Goal: Transaction & Acquisition: Purchase product/service

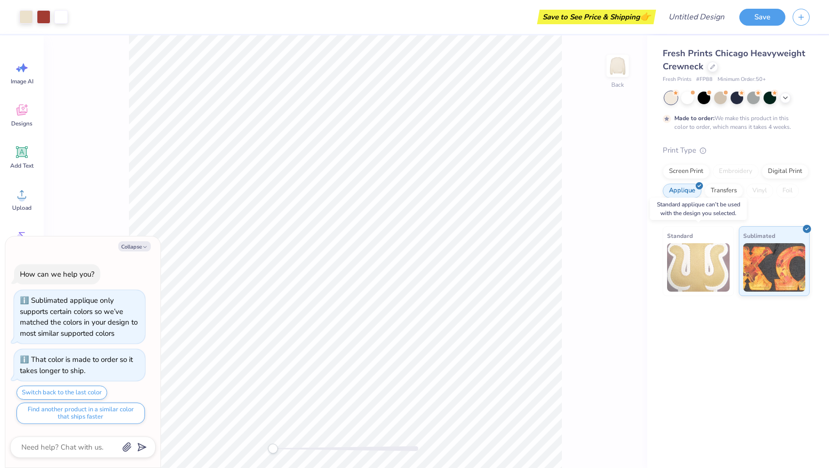
click at [698, 269] on img at bounding box center [698, 267] width 63 height 48
click at [688, 259] on img at bounding box center [698, 267] width 63 height 48
click at [147, 247] on icon "button" at bounding box center [145, 247] width 6 height 6
type textarea "x"
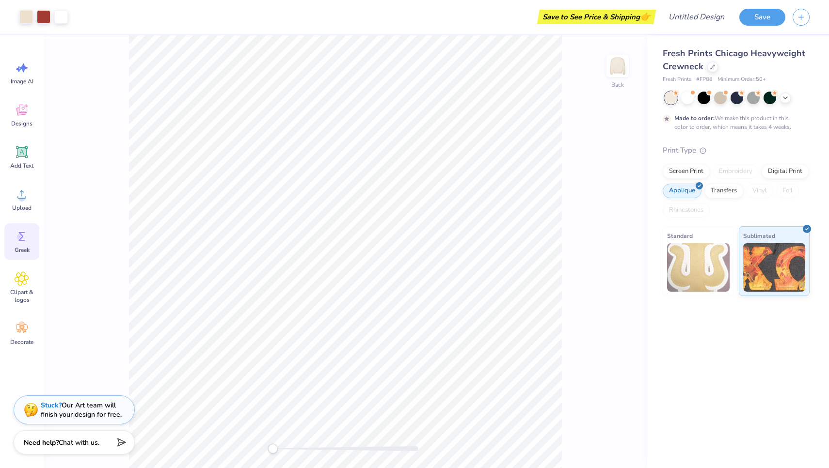
click at [27, 248] on span "Greek" at bounding box center [22, 250] width 15 height 8
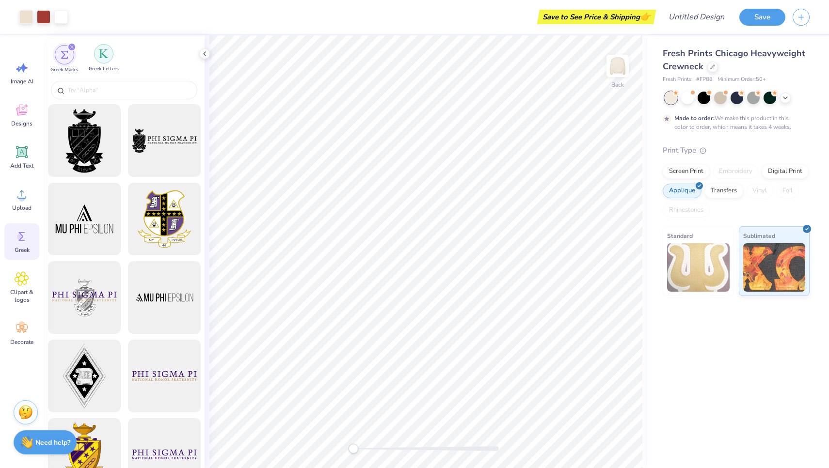
click at [108, 58] on img "filter for Greek Letters" at bounding box center [104, 54] width 10 height 10
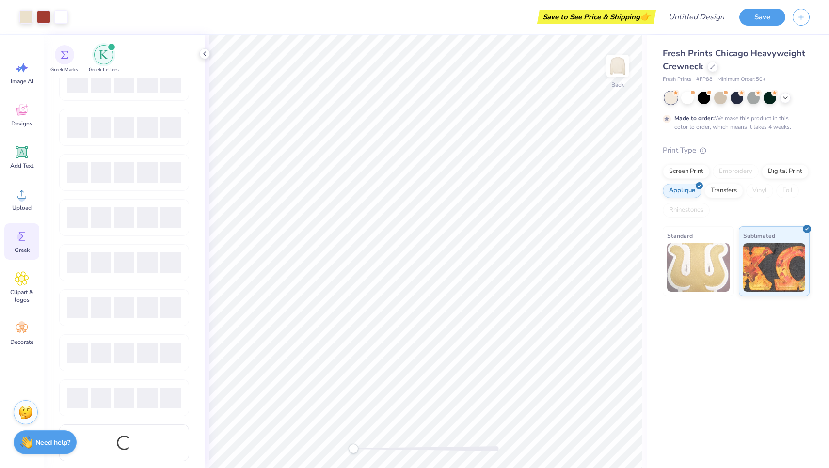
scroll to position [330, 0]
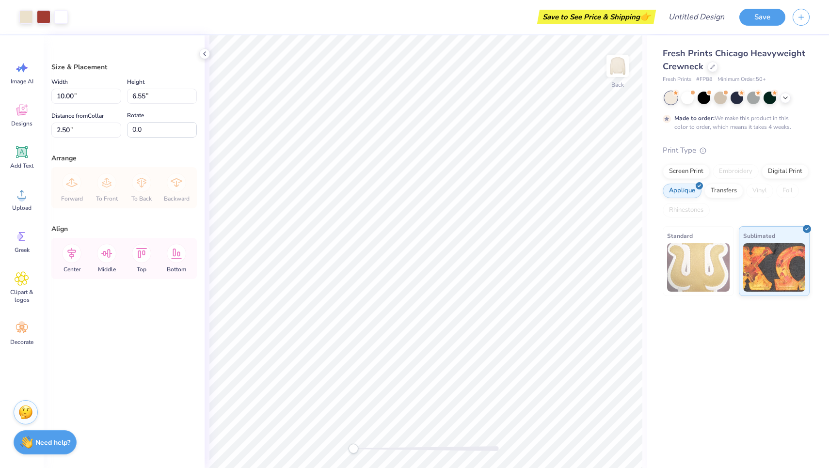
type input "11.04"
type input "7.23"
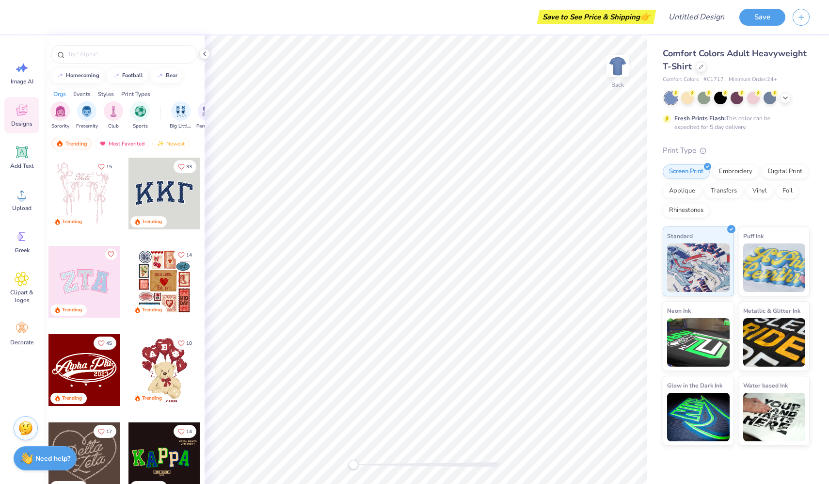
click at [783, 54] on span "Comfort Colors Adult Heavyweight T-Shirt" at bounding box center [735, 59] width 144 height 25
click at [698, 67] on icon at bounding box center [700, 65] width 5 height 5
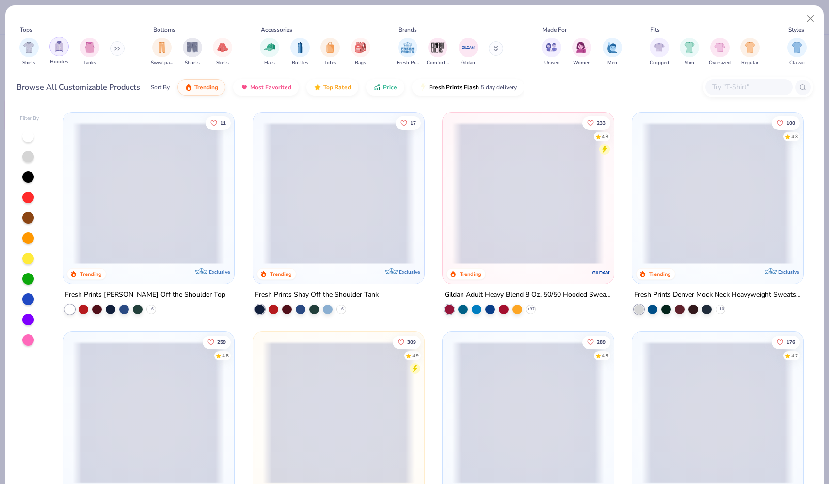
click at [58, 38] on div "filter for Hoodies" at bounding box center [58, 46] width 19 height 19
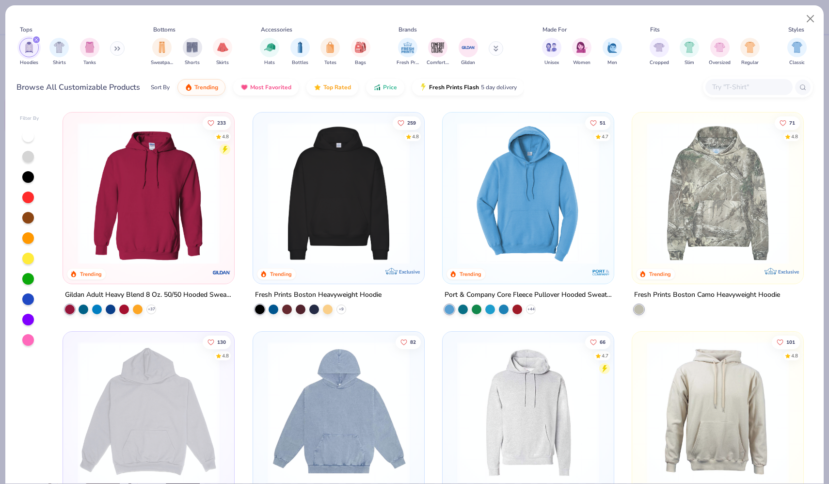
click at [116, 45] on button at bounding box center [117, 48] width 15 height 15
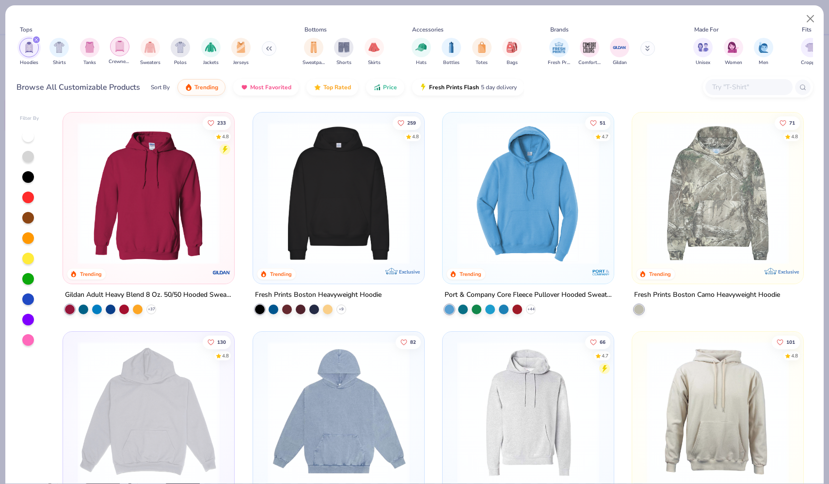
click at [126, 51] on div "filter for Crewnecks" at bounding box center [119, 46] width 19 height 19
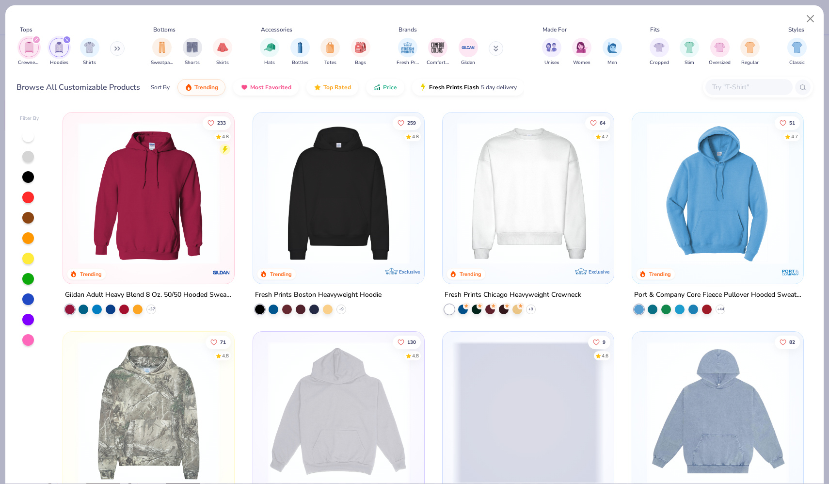
click at [65, 38] on icon "filter for Hoodies" at bounding box center [67, 40] width 4 height 4
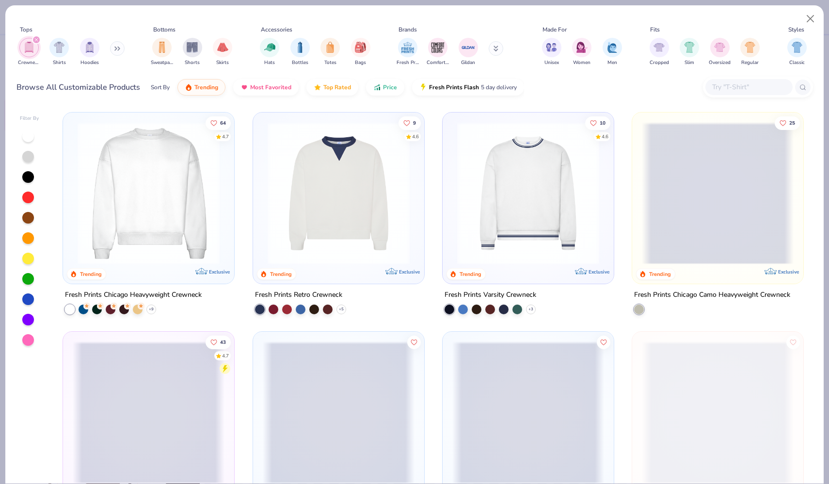
click at [176, 197] on img at bounding box center [149, 193] width 152 height 142
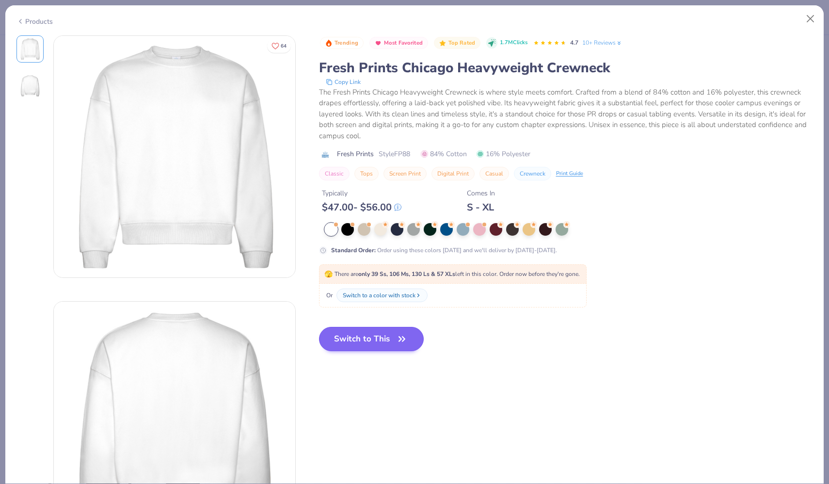
click at [361, 340] on button "Switch to This" at bounding box center [371, 339] width 105 height 24
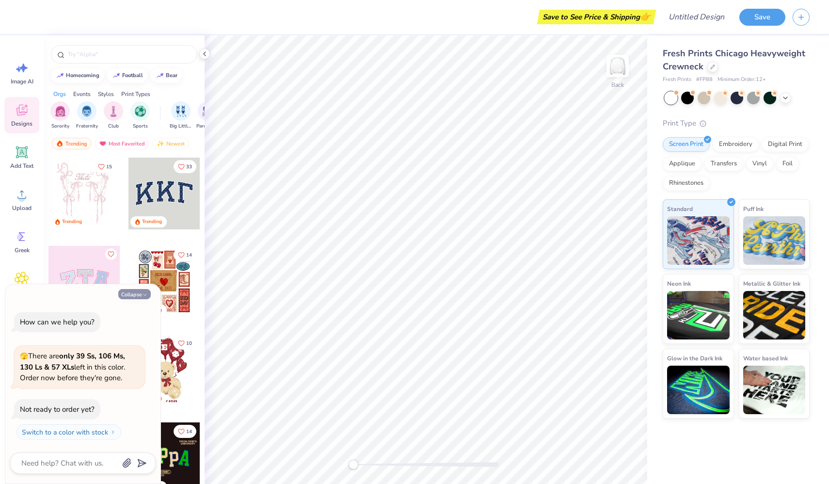
click at [140, 295] on button "Collapse" at bounding box center [134, 294] width 32 height 10
type textarea "x"
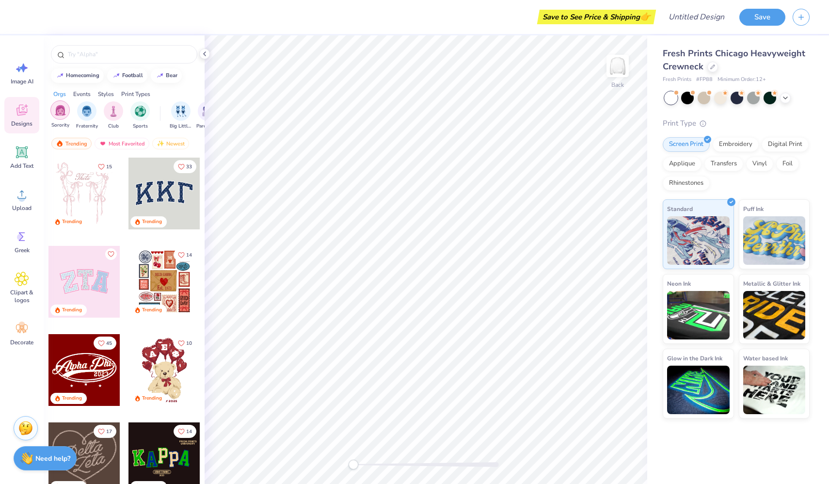
click at [61, 112] on img "filter for Sorority" at bounding box center [60, 110] width 11 height 11
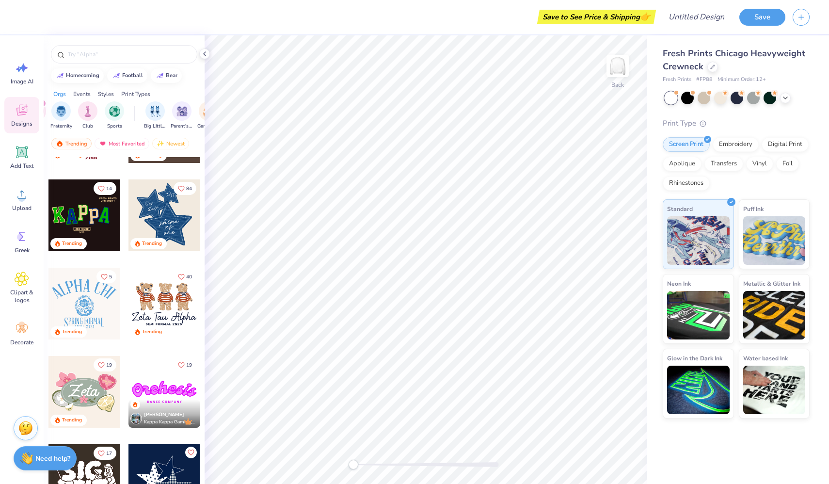
scroll to position [0, 34]
click at [174, 122] on span "Parent's Weekend" at bounding box center [173, 125] width 22 height 7
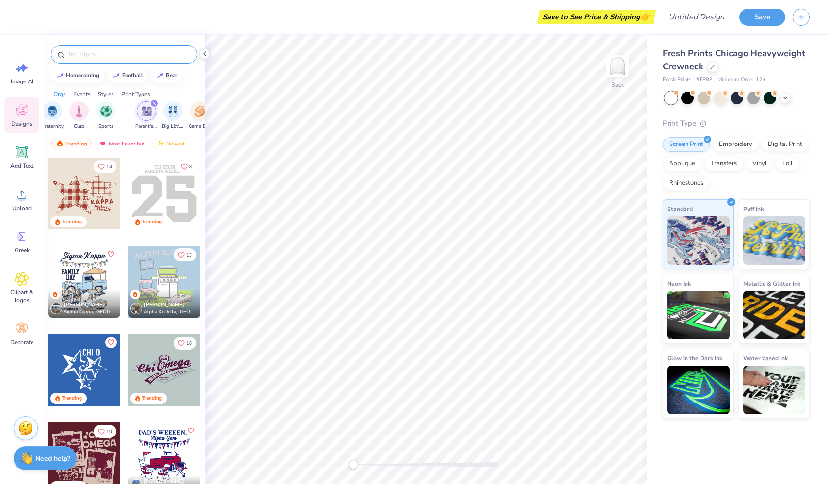
click at [116, 51] on input "text" at bounding box center [129, 54] width 124 height 10
type input "alpha gamma delta"
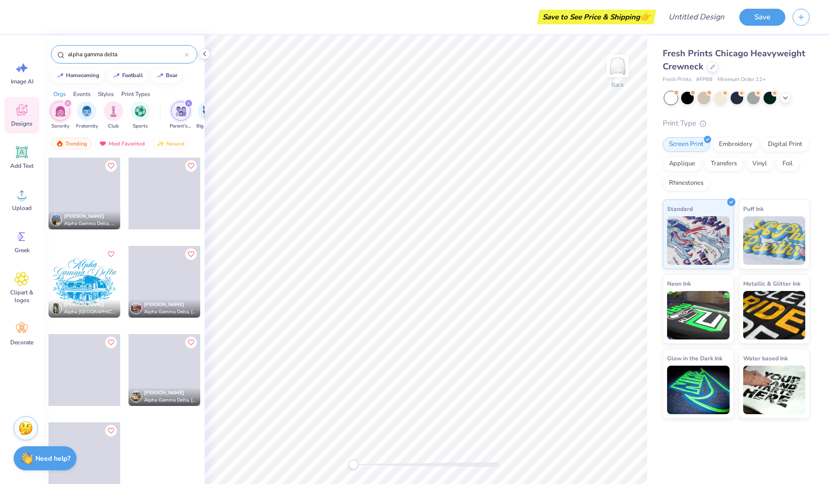
click at [66, 104] on icon "filter for Sorority" at bounding box center [68, 103] width 4 height 4
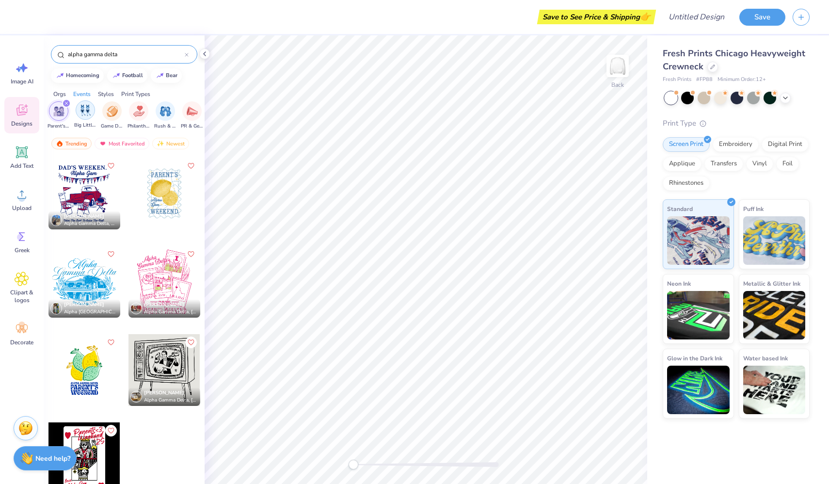
scroll to position [0, 121]
click at [66, 103] on icon "filter for Parent's Weekend" at bounding box center [68, 103] width 4 height 4
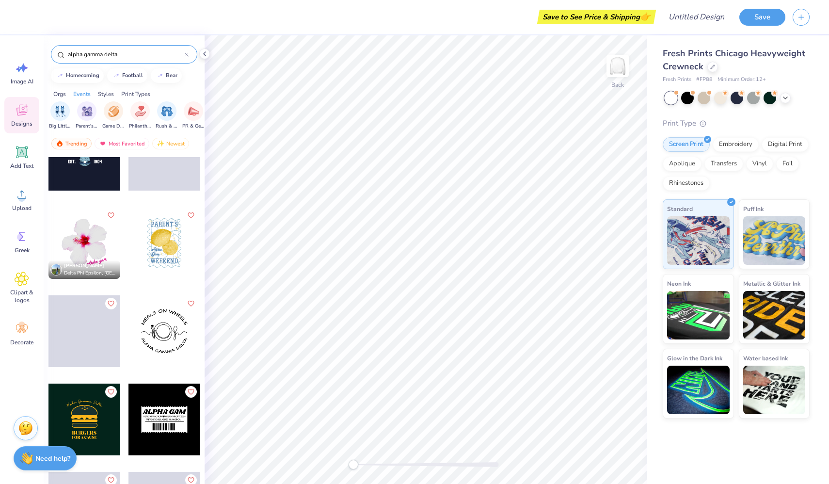
scroll to position [299, 0]
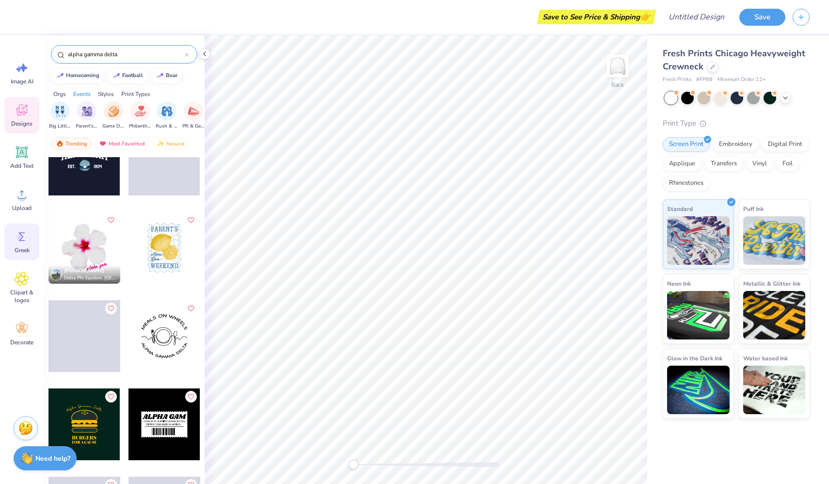
click at [21, 245] on div "Greek" at bounding box center [21, 241] width 35 height 36
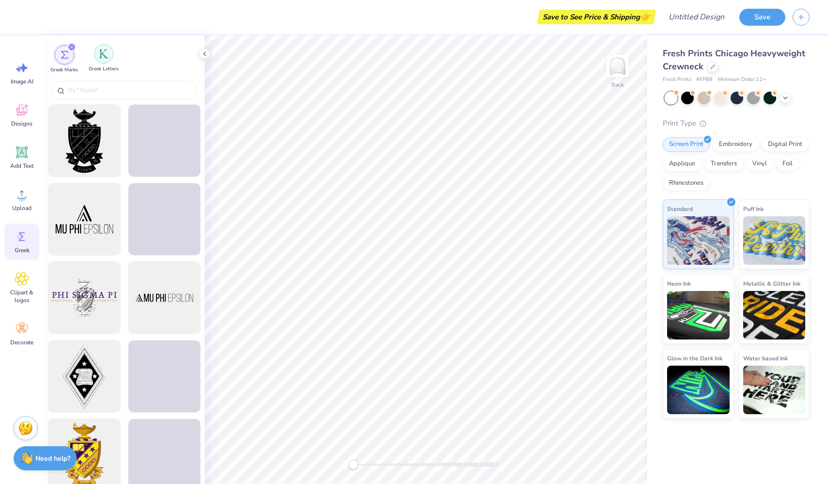
click at [102, 61] on div "filter for Greek Letters" at bounding box center [103, 53] width 19 height 19
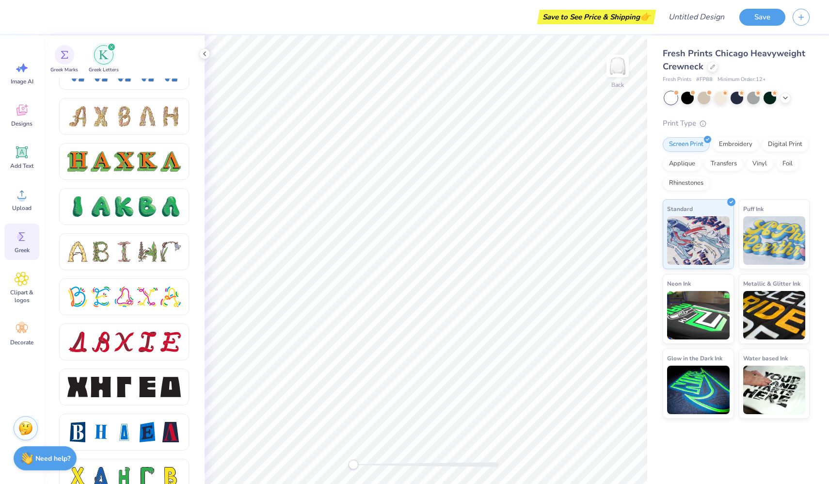
scroll to position [931, 0]
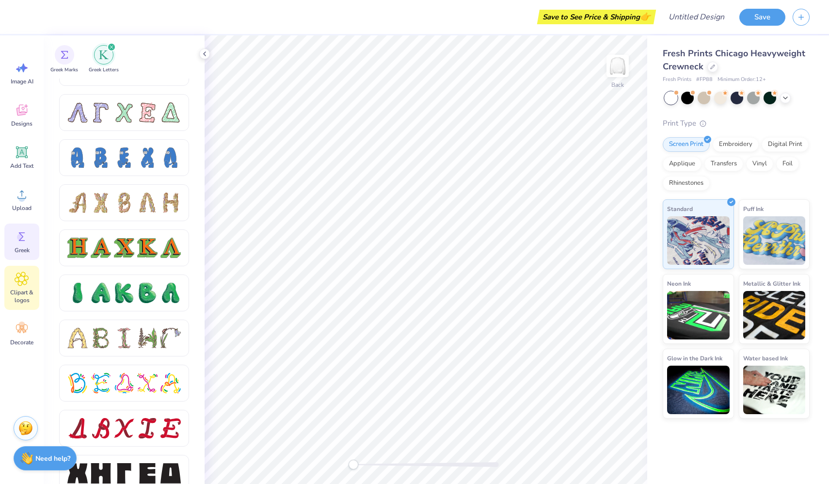
click at [20, 282] on icon at bounding box center [22, 278] width 14 height 15
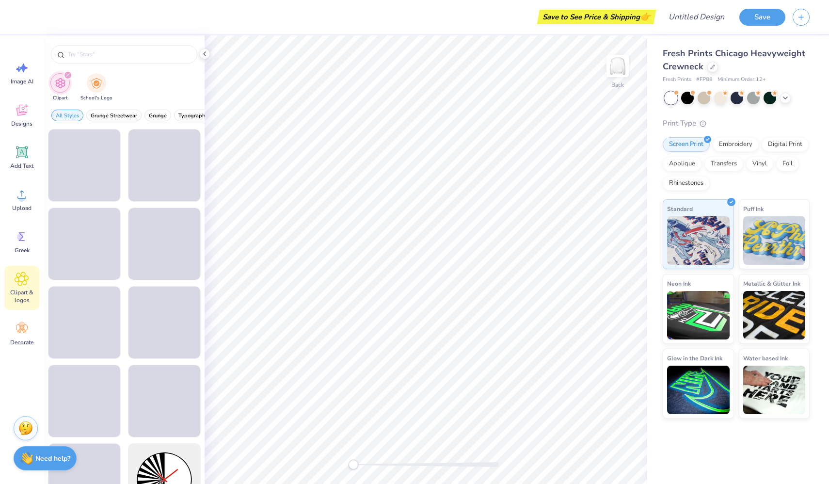
click at [66, 85] on div "filter for Clipart" at bounding box center [59, 82] width 19 height 19
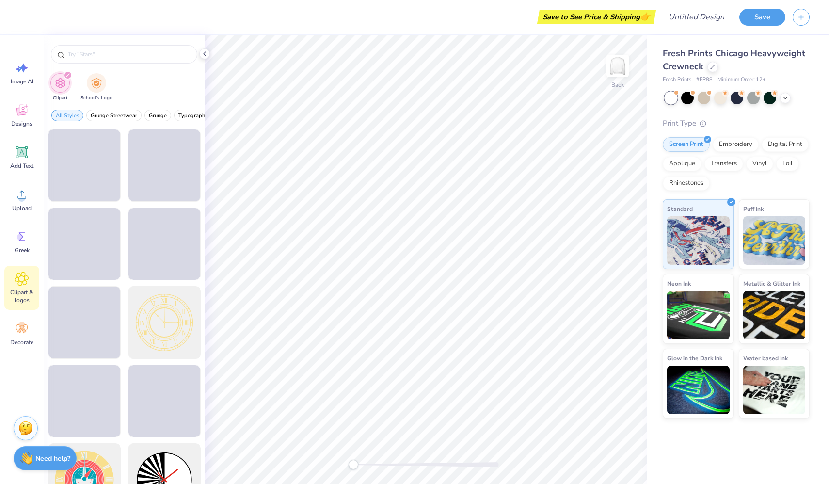
click at [70, 77] on div "filter for Clipart" at bounding box center [67, 75] width 9 height 9
click at [67, 76] on icon "filter for Clipart" at bounding box center [67, 75] width 3 height 3
click at [77, 62] on div at bounding box center [124, 54] width 146 height 18
click at [87, 53] on input "text" at bounding box center [129, 54] width 124 height 10
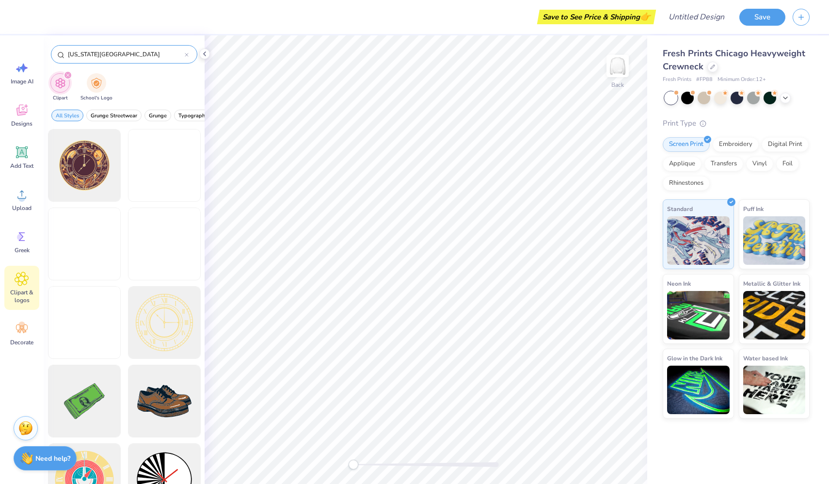
type input "Washington state university"
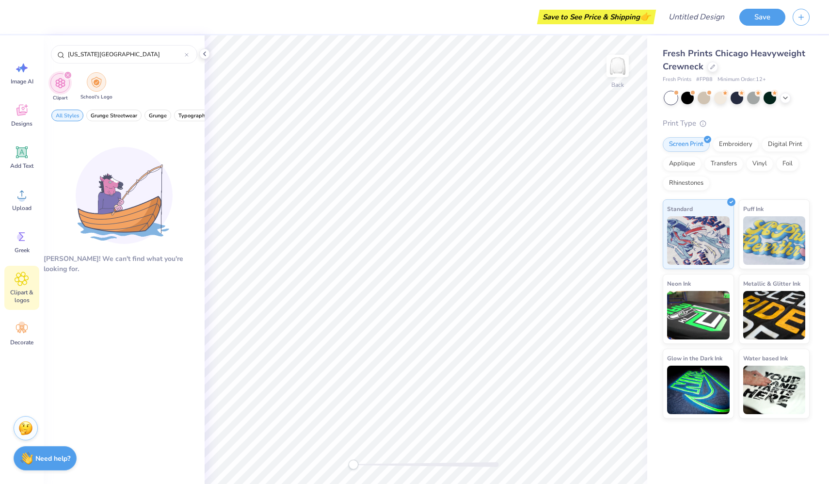
click at [96, 80] on img "filter for School's Logo" at bounding box center [96, 82] width 11 height 11
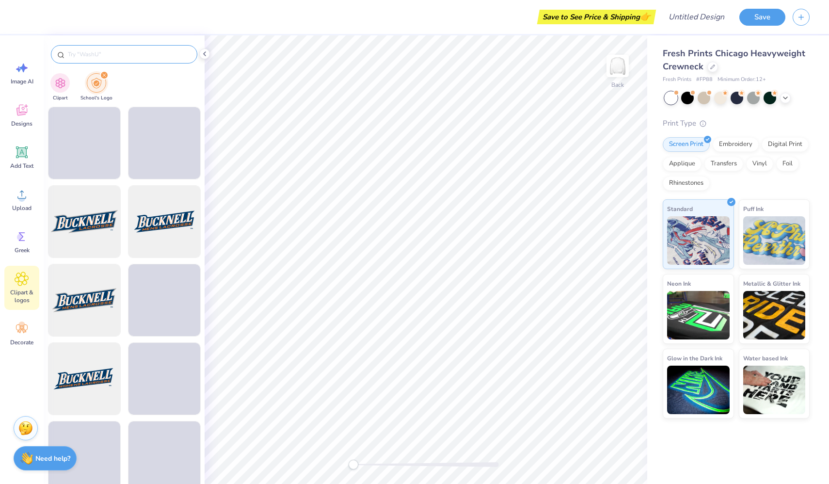
click at [101, 55] on input "text" at bounding box center [129, 54] width 124 height 10
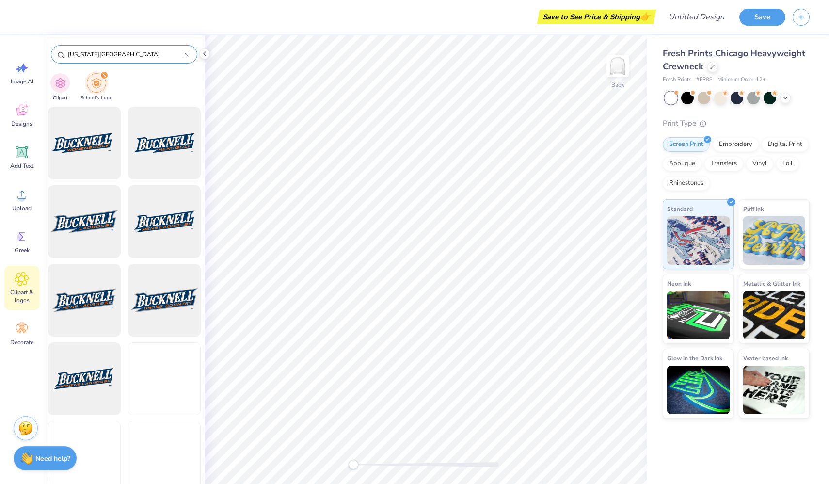
type input "washington state university"
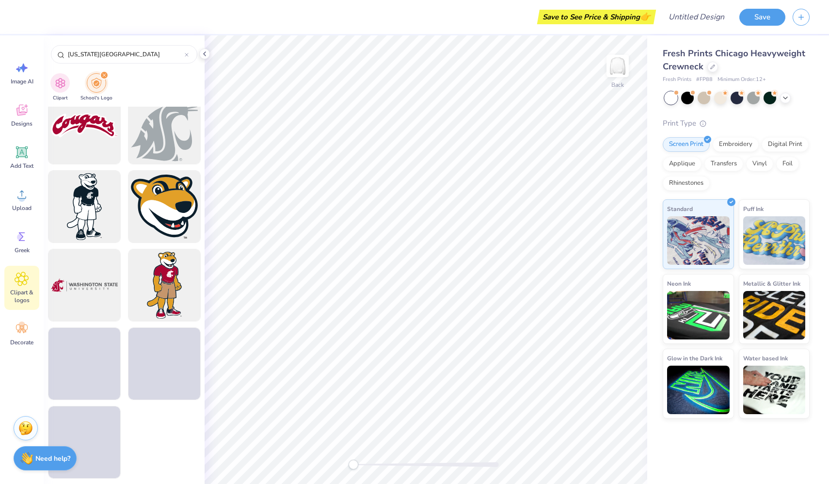
scroll to position [332, 0]
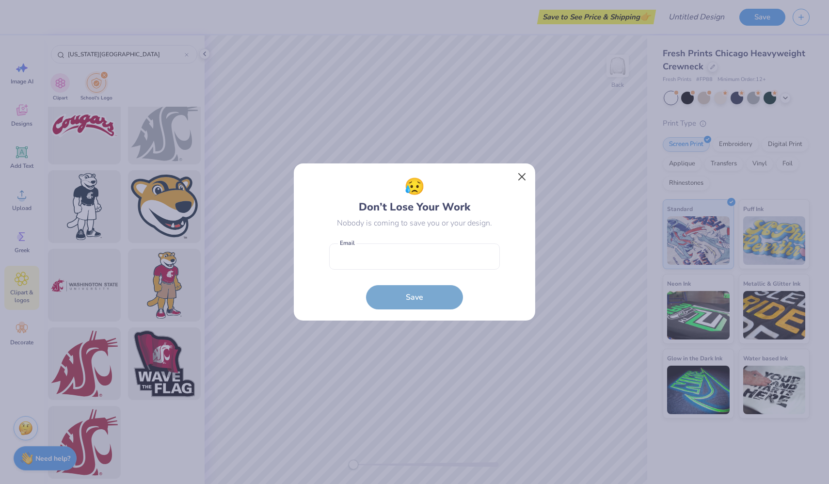
click at [520, 176] on button "Close" at bounding box center [522, 177] width 18 height 18
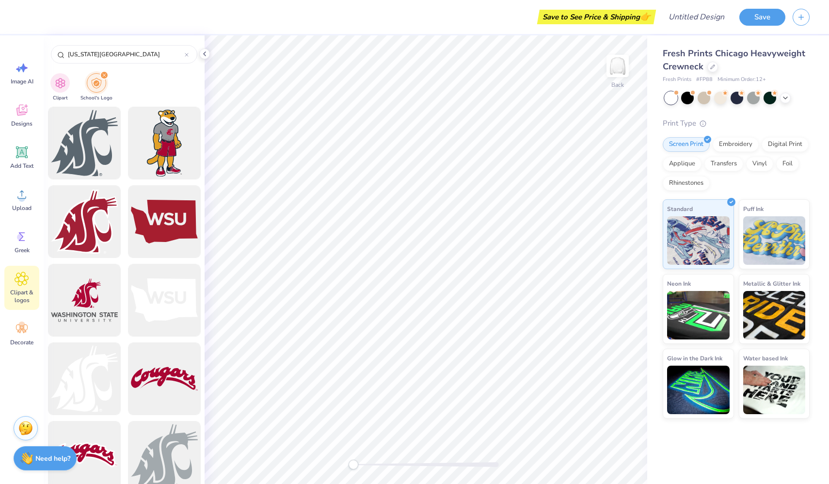
scroll to position [0, 0]
click at [21, 245] on div "Greek" at bounding box center [21, 241] width 35 height 36
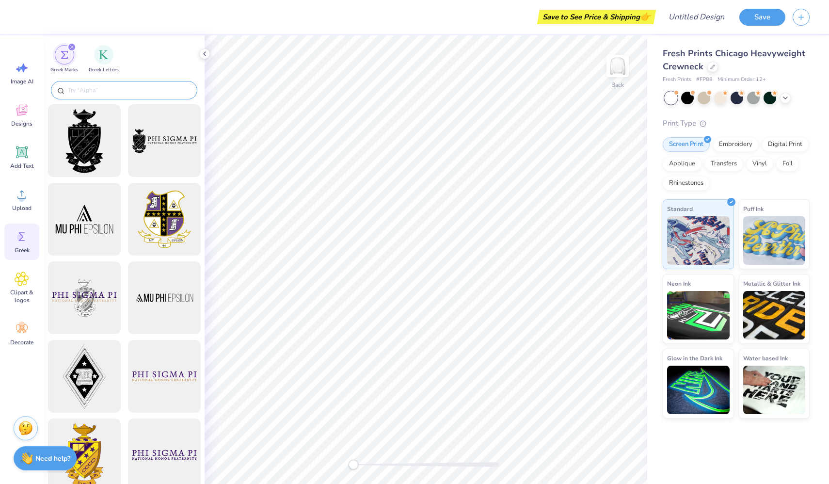
click at [98, 85] on input "text" at bounding box center [129, 90] width 124 height 10
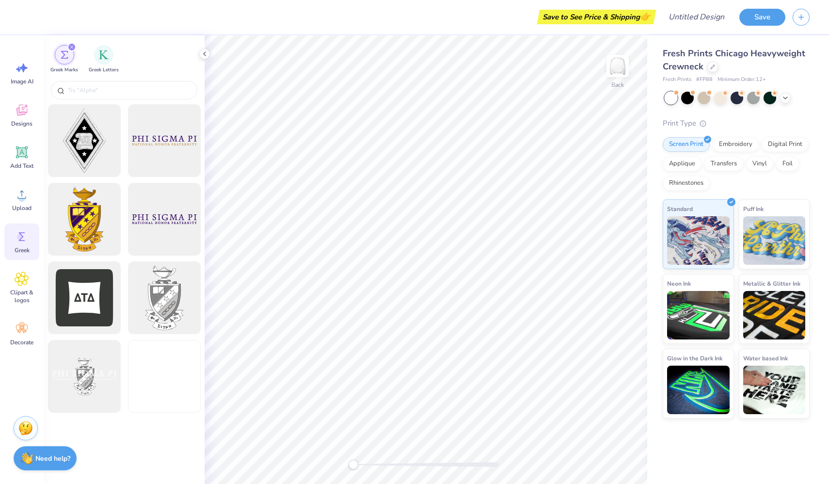
scroll to position [362, 0]
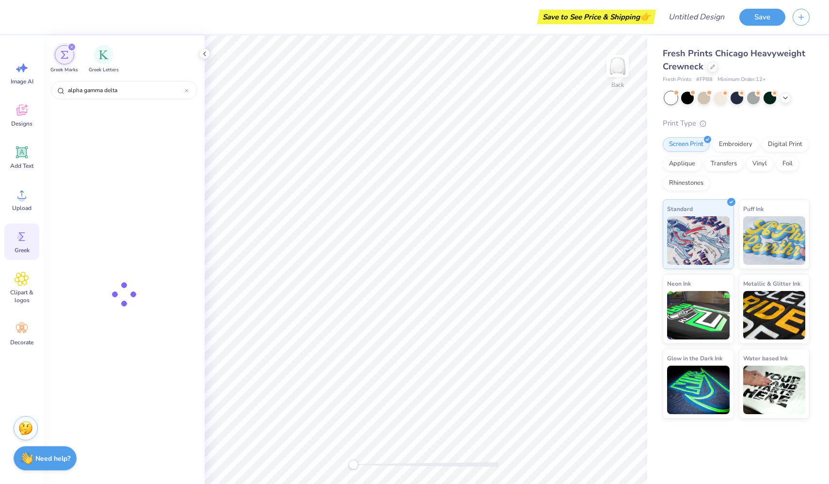
type input "alpha gamma delta"
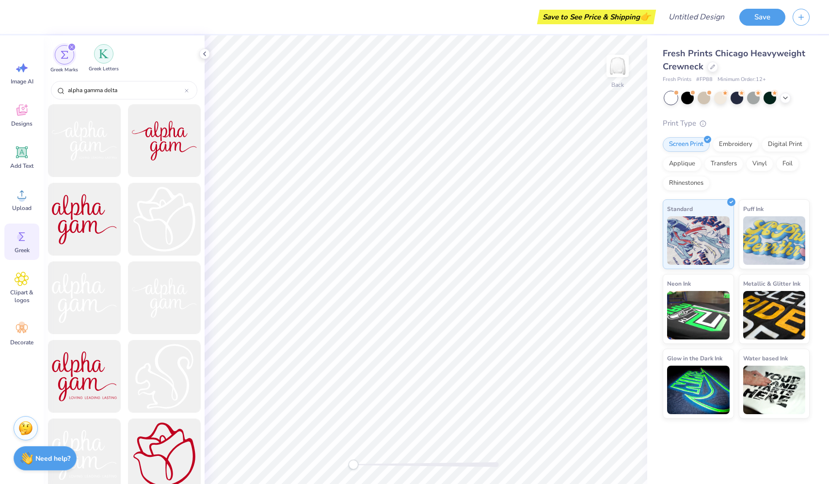
click at [107, 58] on img "filter for Greek Letters" at bounding box center [104, 54] width 10 height 10
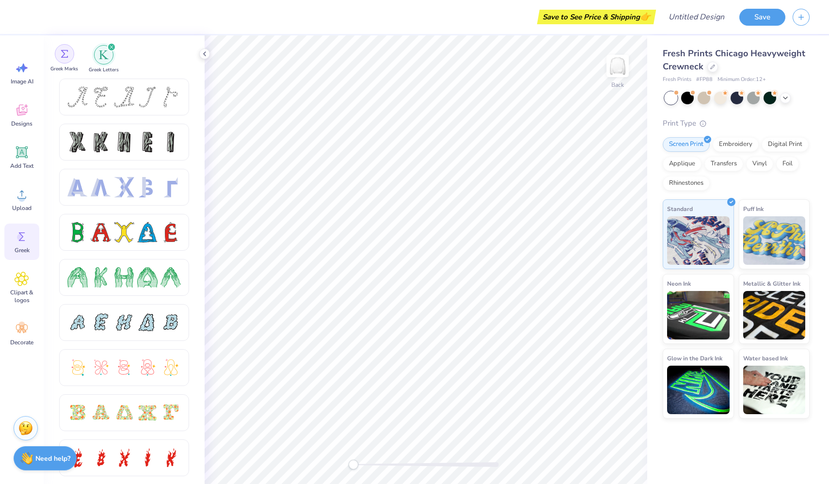
click at [63, 63] on div "filter for Greek Marks" at bounding box center [64, 53] width 19 height 19
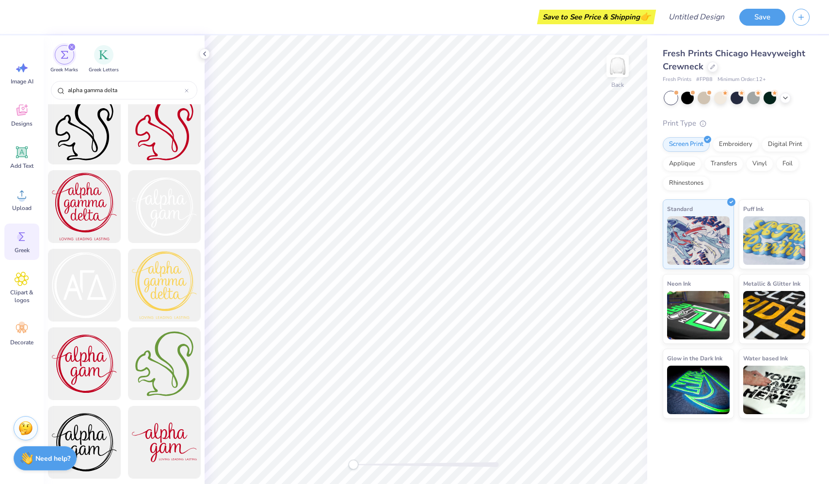
scroll to position [1190, 0]
click at [22, 329] on icon at bounding box center [22, 328] width 12 height 9
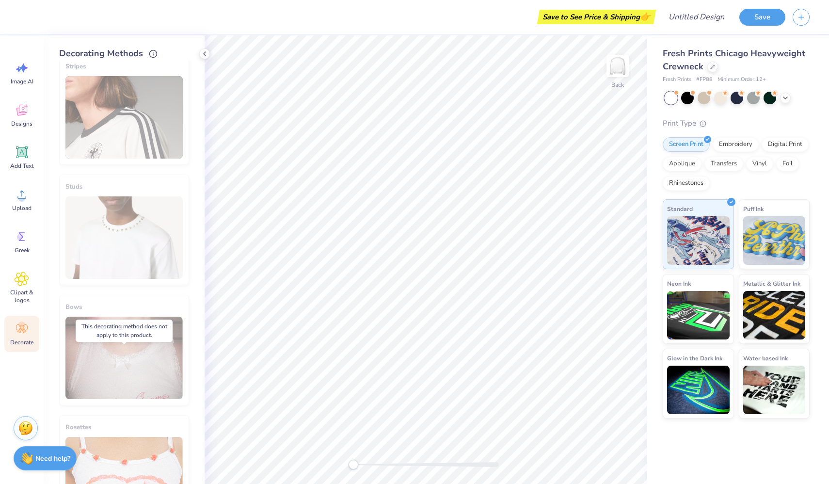
scroll to position [387, 0]
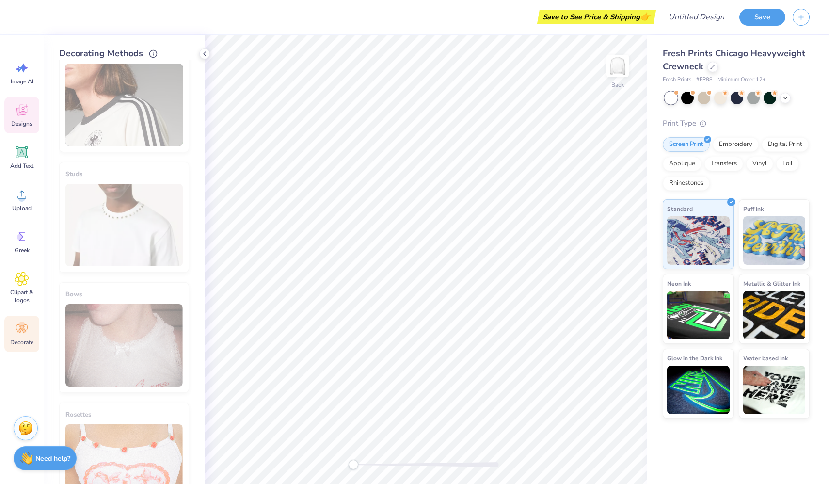
click at [14, 130] on div "Designs" at bounding box center [21, 115] width 35 height 36
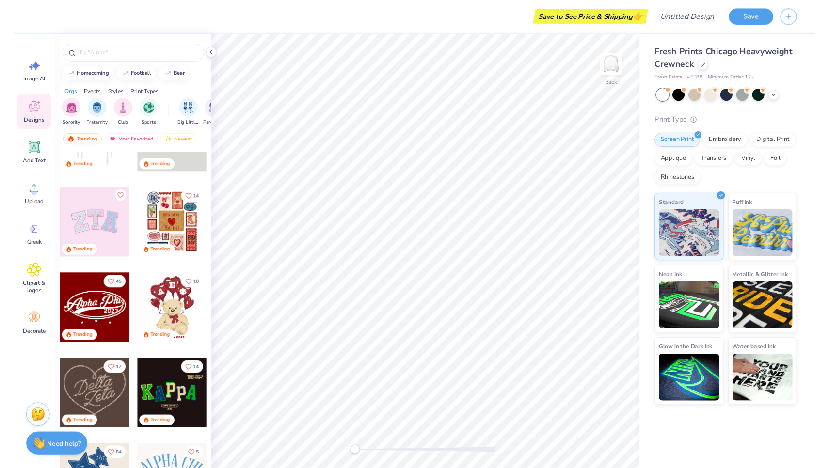
scroll to position [0, 0]
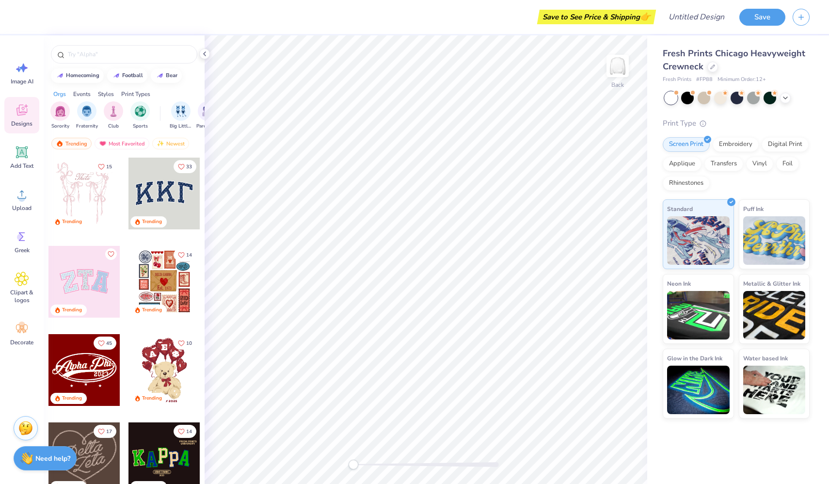
click at [175, 214] on div at bounding box center [164, 194] width 72 height 72
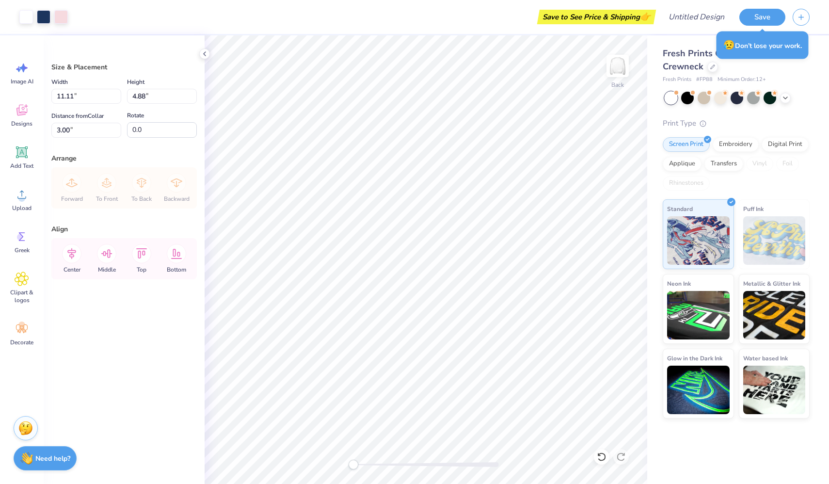
click at [200, 32] on div "Save to See Price & Shipping 👉" at bounding box center [364, 17] width 578 height 34
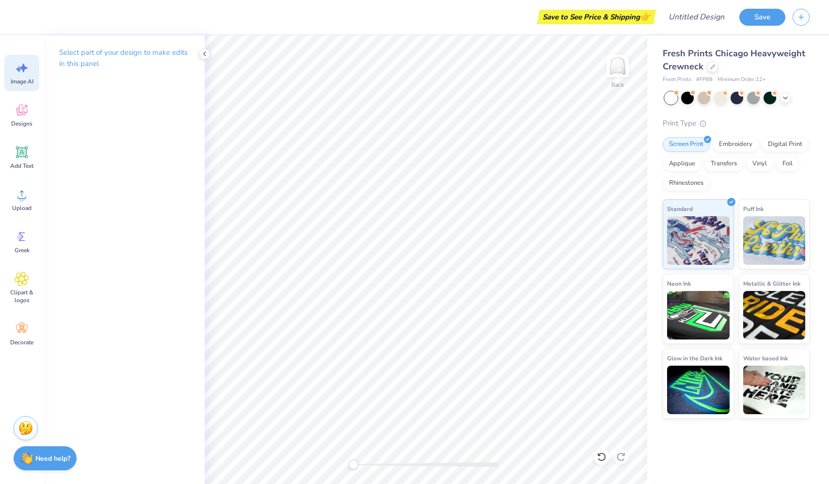
click at [6, 79] on div "Image AI" at bounding box center [21, 73] width 35 height 36
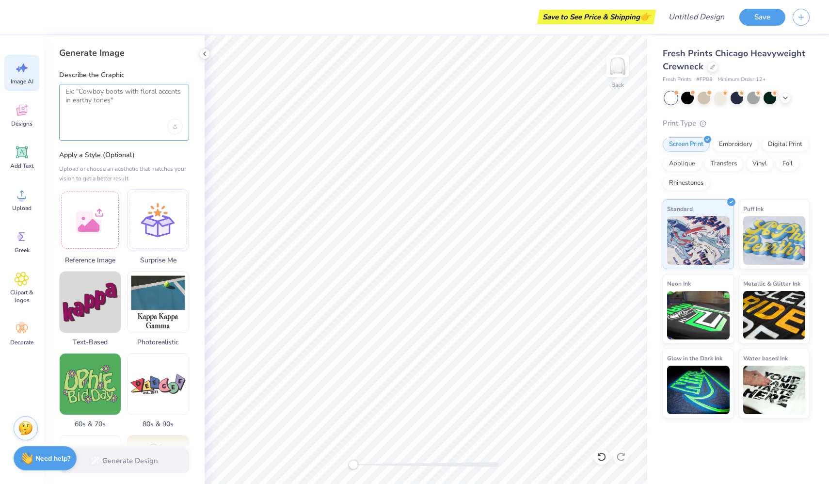
click at [99, 105] on textarea at bounding box center [123, 99] width 117 height 24
type textarea "A"
type textarea ""AGD" with plaid lettering"
click at [177, 126] on div "Upload image" at bounding box center [175, 127] width 16 height 16
click at [171, 470] on button "Generate Design" at bounding box center [124, 458] width 130 height 24
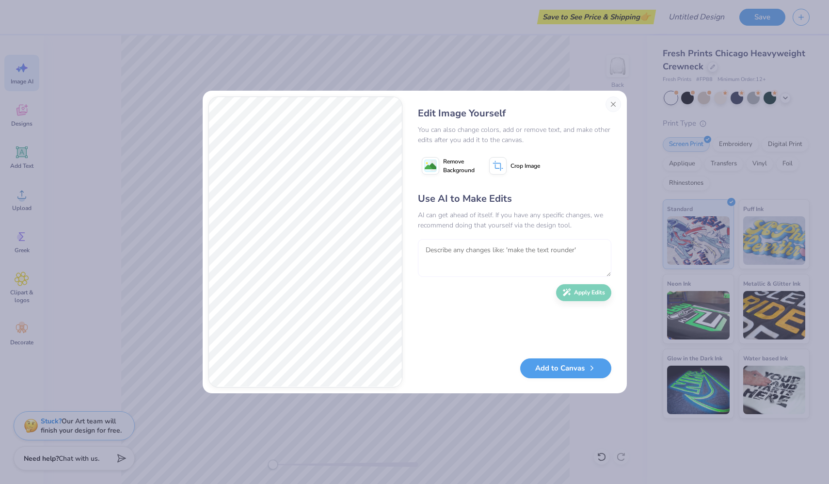
click at [468, 259] on textarea at bounding box center [514, 258] width 193 height 38
type textarea "make the plaid red and beige"
click at [591, 298] on button "Apply Edits" at bounding box center [583, 290] width 55 height 17
click at [546, 359] on button "Add to Canvas" at bounding box center [565, 366] width 91 height 20
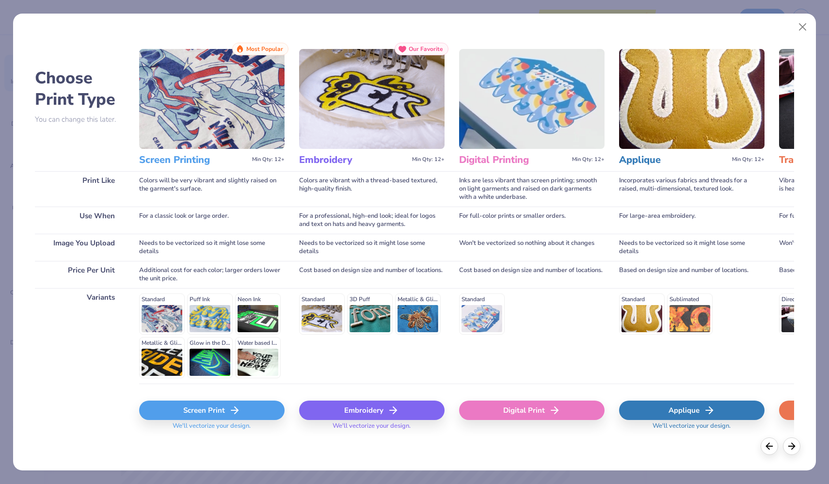
click at [356, 411] on div "Embroidery" at bounding box center [371, 409] width 145 height 19
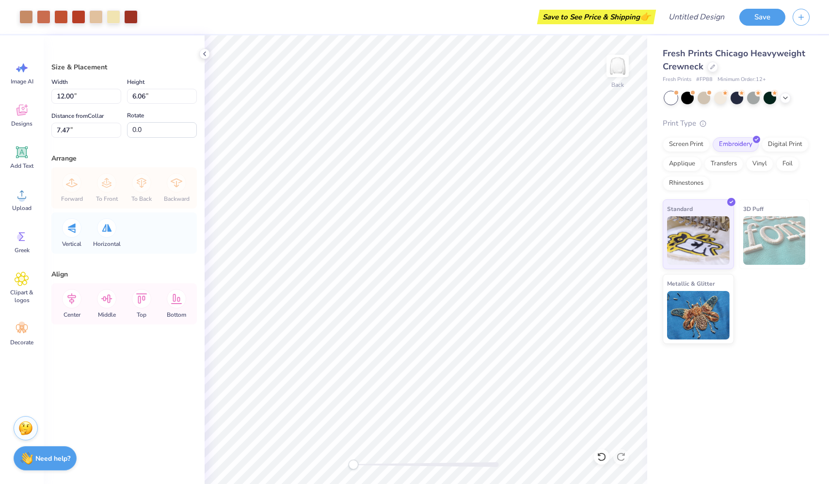
type input "6.56"
type input "3.32"
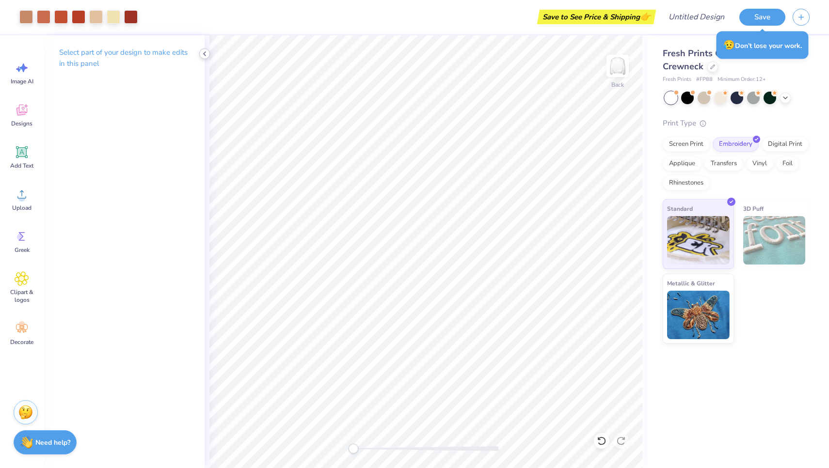
click at [205, 52] on polyline at bounding box center [205, 54] width 2 height 4
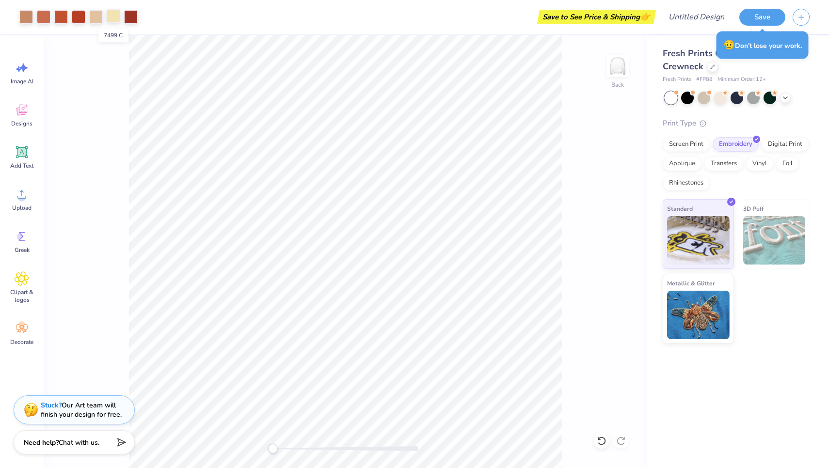
click at [115, 17] on div at bounding box center [114, 16] width 14 height 14
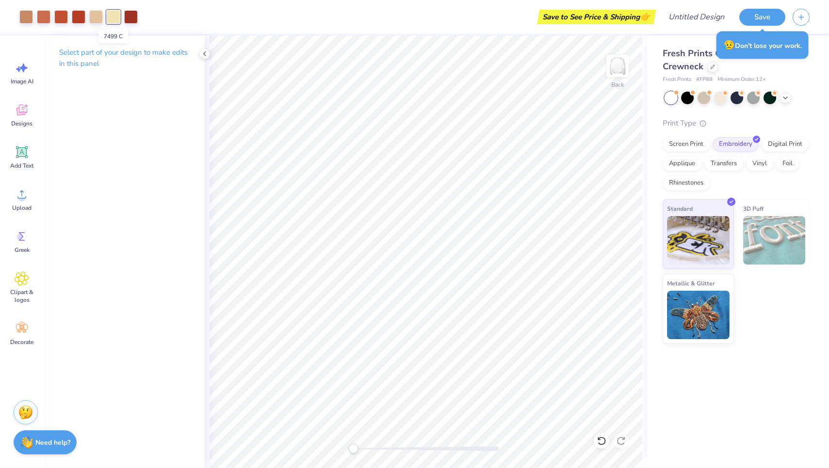
click at [120, 21] on div at bounding box center [114, 17] width 14 height 14
click at [714, 97] on div at bounding box center [720, 97] width 13 height 13
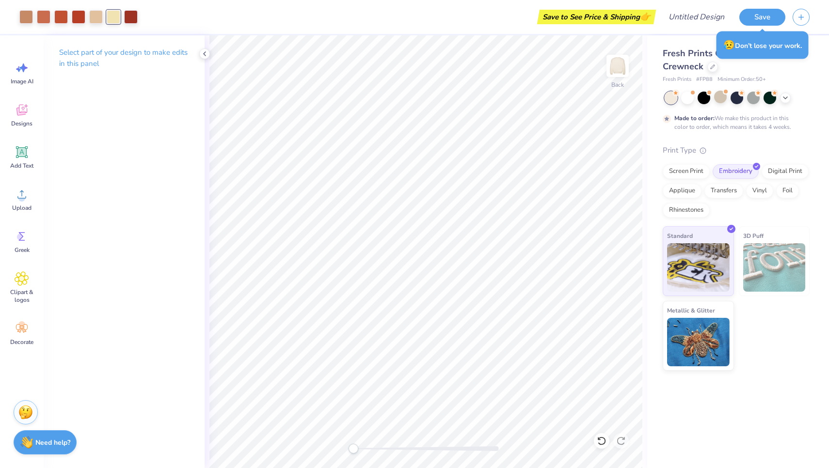
click at [721, 105] on div "Made to order: We make this product in this color to order, which means it take…" at bounding box center [736, 112] width 147 height 40
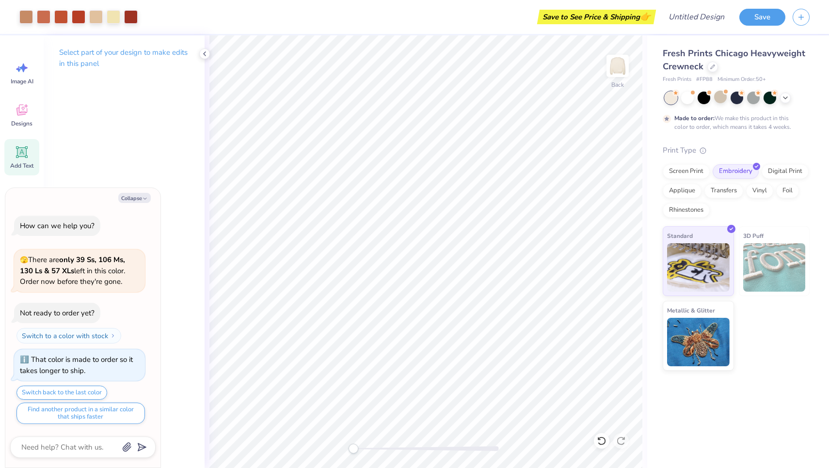
click at [31, 151] on div "Add Text" at bounding box center [21, 157] width 35 height 36
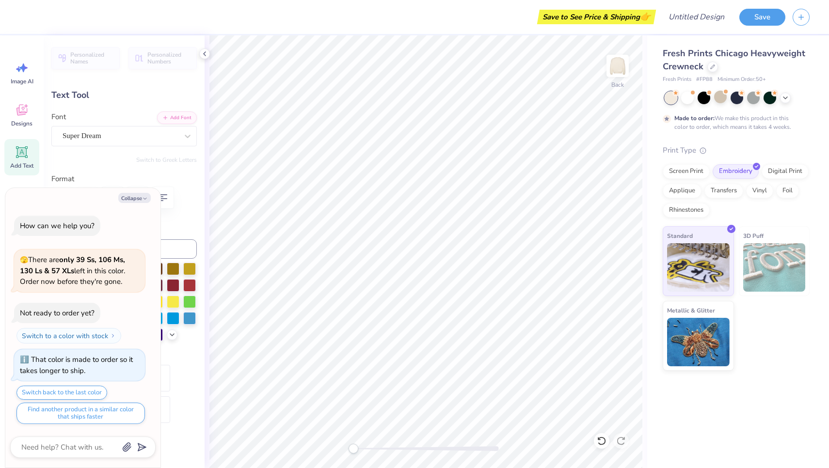
type textarea "x"
type textarea "p"
type textarea "x"
type textarea "pa"
type textarea "x"
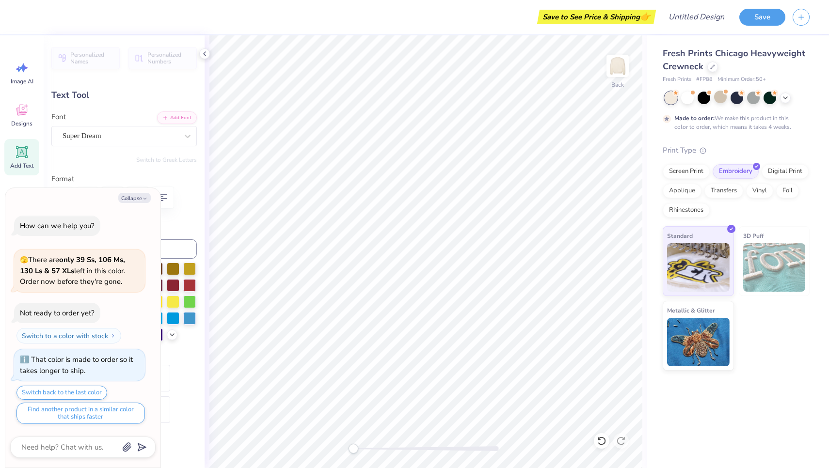
type textarea "par"
type textarea "x"
type textarea "pare"
type textarea "x"
type textarea "paren"
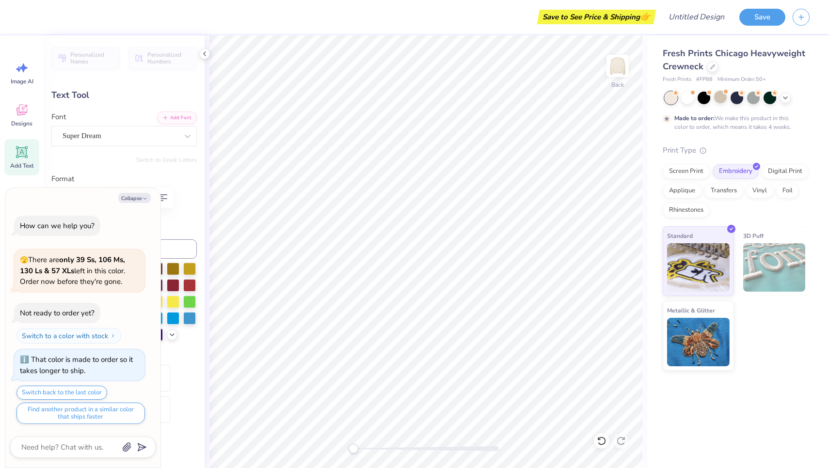
type textarea "x"
type textarea "parent"
type textarea "x"
type textarea "parents"
type textarea "x"
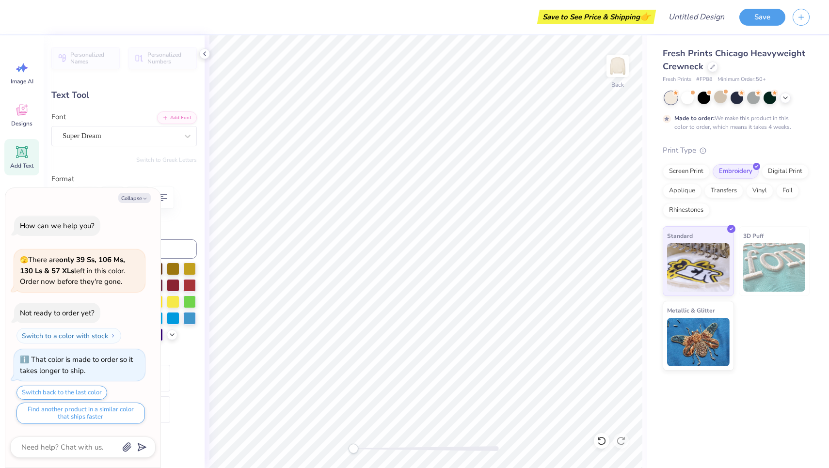
type textarea "parents"
type textarea "x"
type textarea "parents w"
type textarea "x"
type textarea "parents we"
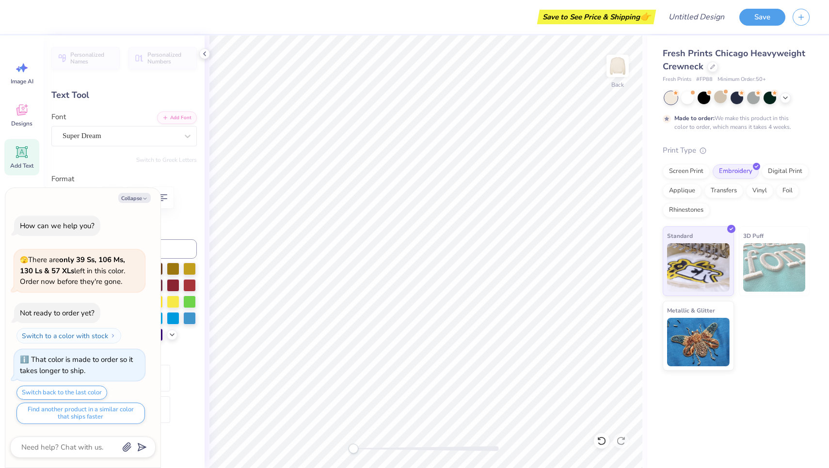
type textarea "x"
type textarea "parents wee"
type textarea "x"
type textarea "parents week"
type textarea "x"
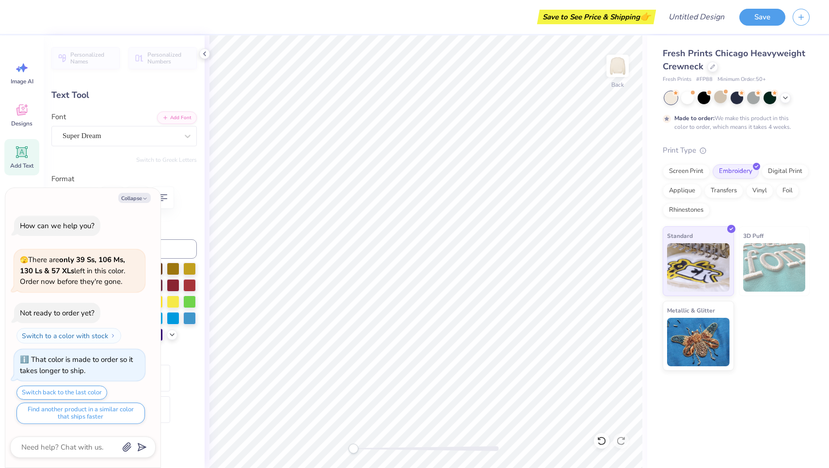
type textarea "parents weeke"
type textarea "x"
type textarea "parents weeken"
type textarea "x"
type textarea "parents weekend"
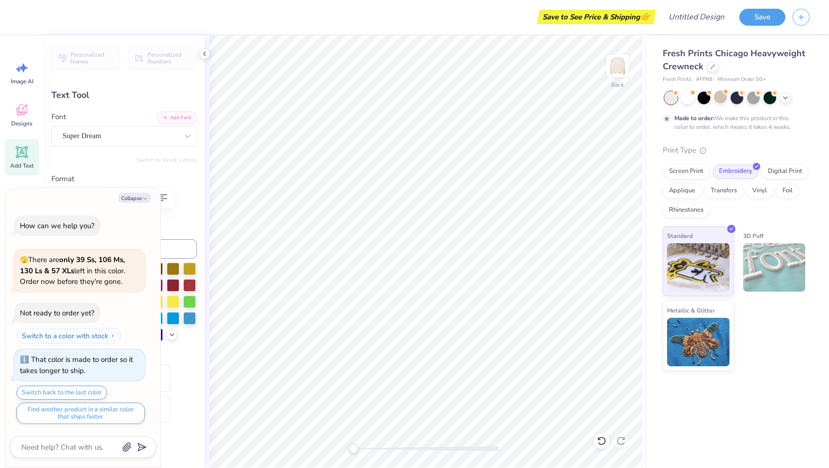
type textarea "x"
type textarea "parents weekend"
type textarea "x"
type textarea "parents weekend 2"
type textarea "x"
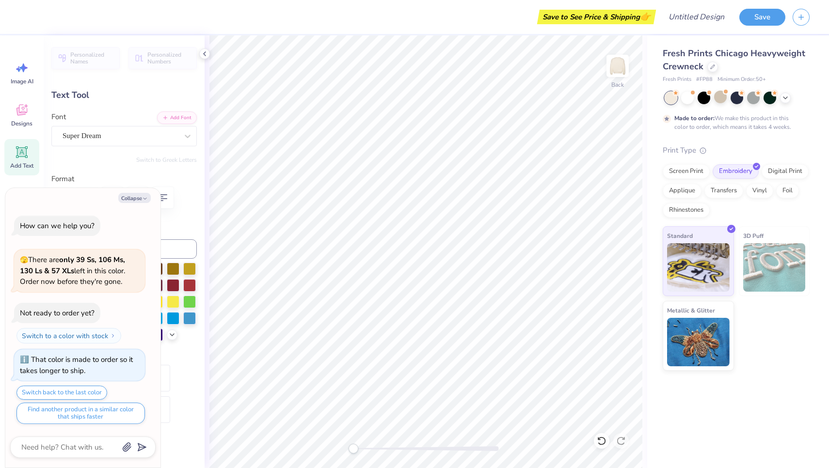
type textarea "parents weekend 20"
type textarea "x"
type textarea "parents weekend 2"
type textarea "x"
type textarea "parents weekend"
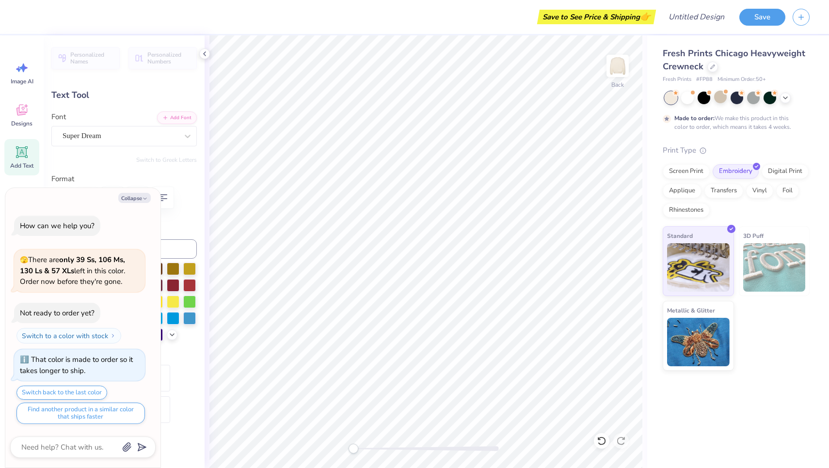
type textarea "x"
type textarea "parents weekend"
click at [157, 179] on label "Format" at bounding box center [123, 179] width 145 height 11
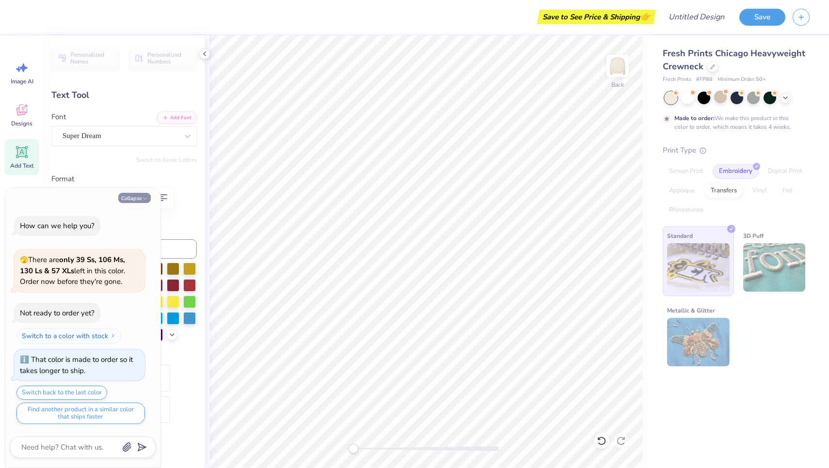
click at [145, 199] on icon "button" at bounding box center [145, 199] width 6 height 6
type textarea "x"
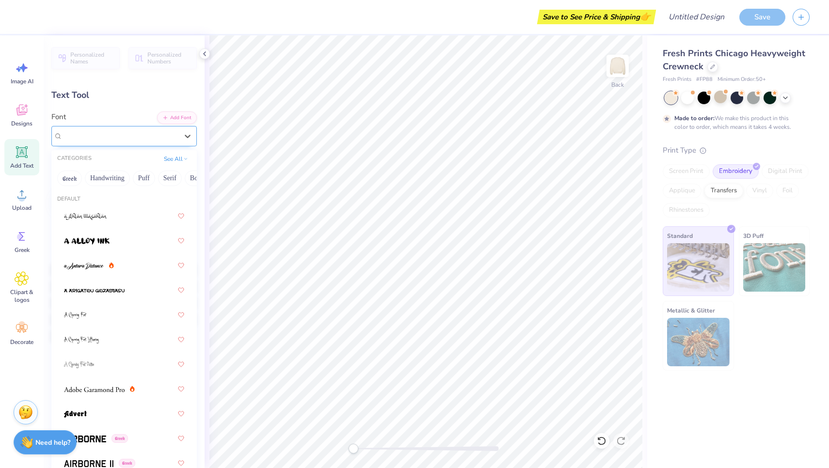
click at [155, 136] on div "Super Dream" at bounding box center [120, 135] width 117 height 15
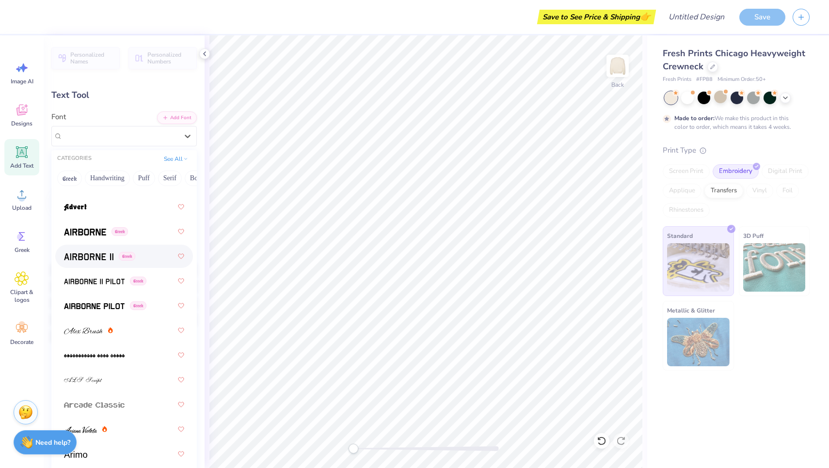
scroll to position [209, 0]
click at [94, 327] on img at bounding box center [83, 329] width 39 height 7
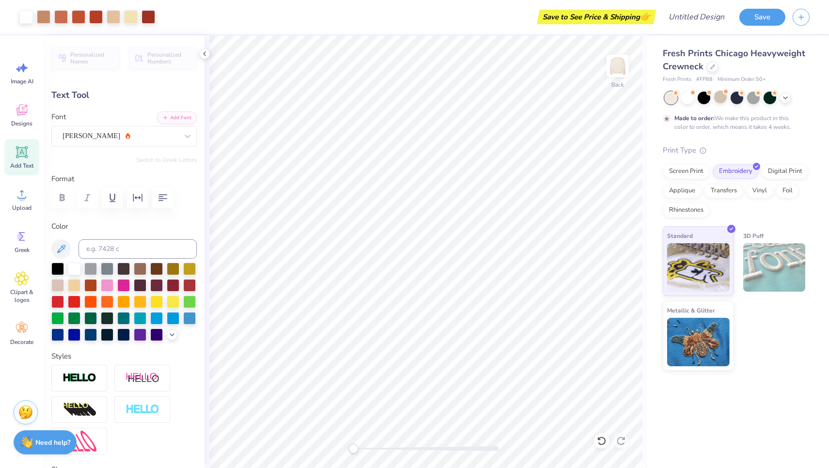
click at [24, 160] on div "Add Text" at bounding box center [21, 157] width 35 height 36
type input "5.95"
type input "1.72"
type input "9.64"
type textarea "2025"
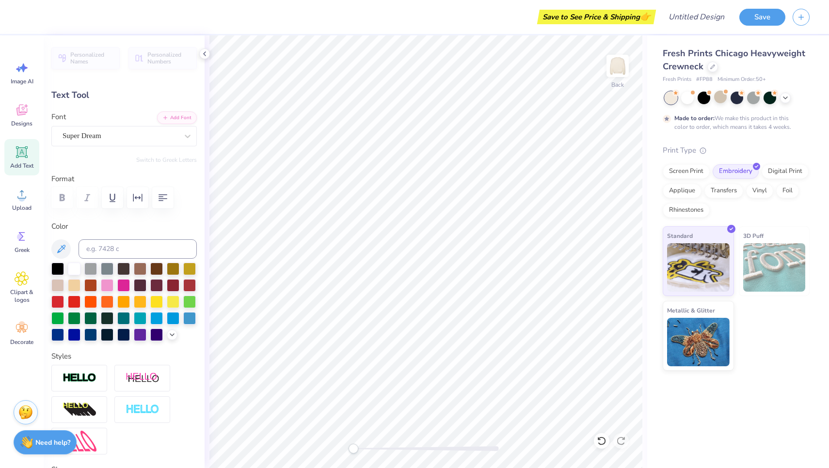
type input "10.48"
type input "1.35"
type input "8.13"
type input "5.79"
type input "1.72"
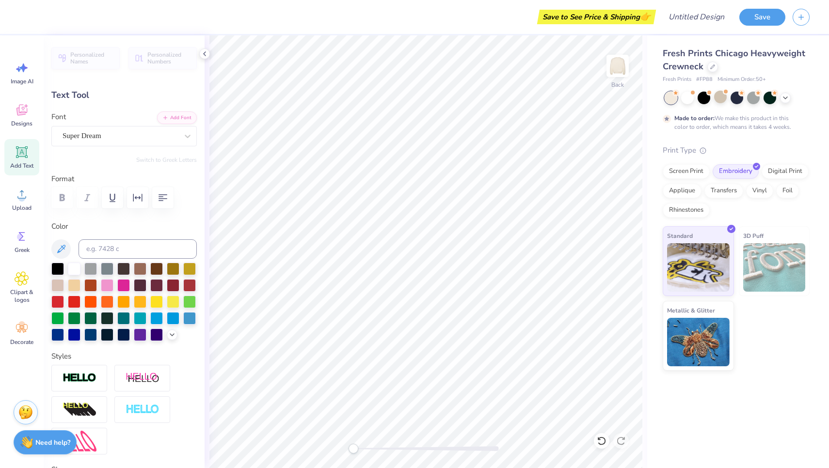
type input "9.64"
